Goal: Find specific page/section: Find specific page/section

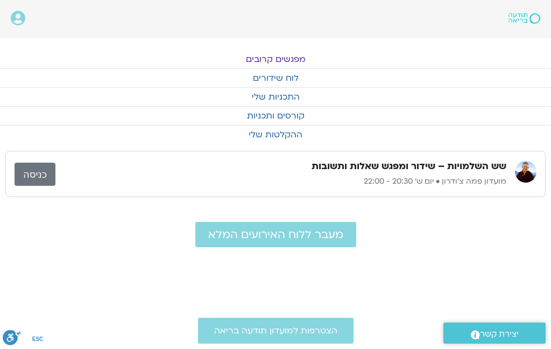
click at [291, 60] on link "מפגשים קרובים" at bounding box center [275, 59] width 551 height 18
click at [292, 66] on link "מפגשים קרובים" at bounding box center [275, 59] width 551 height 18
click at [280, 79] on link "לוח שידורים" at bounding box center [275, 78] width 551 height 18
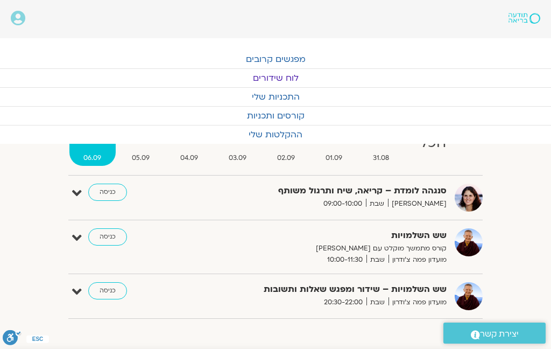
click at [108, 239] on link "כניסה" at bounding box center [107, 236] width 39 height 17
